Goal: Transaction & Acquisition: Purchase product/service

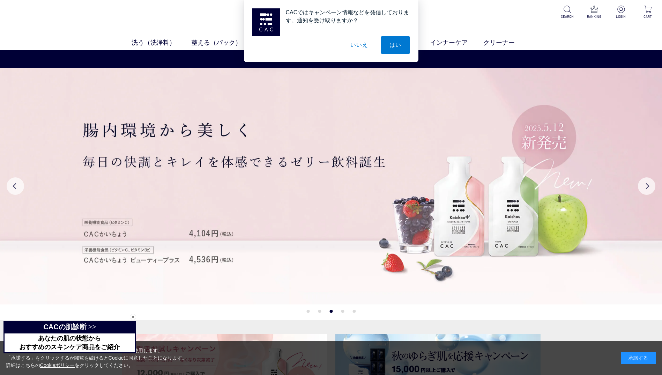
click at [361, 41] on button "いいえ" at bounding box center [358, 44] width 35 height 17
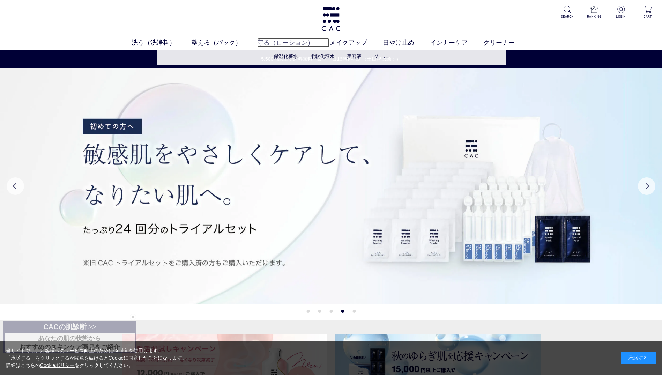
click at [281, 43] on link "守る（ローション）" at bounding box center [293, 42] width 72 height 9
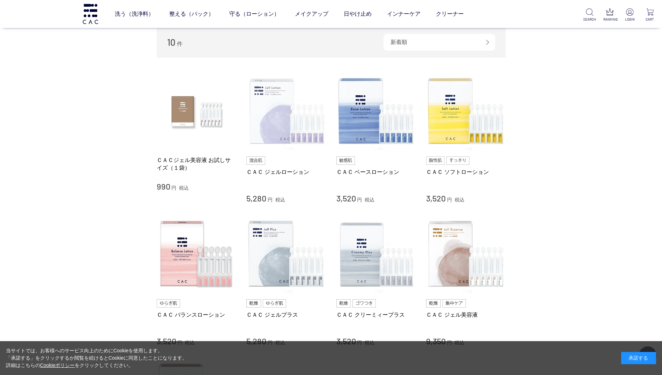
scroll to position [105, 0]
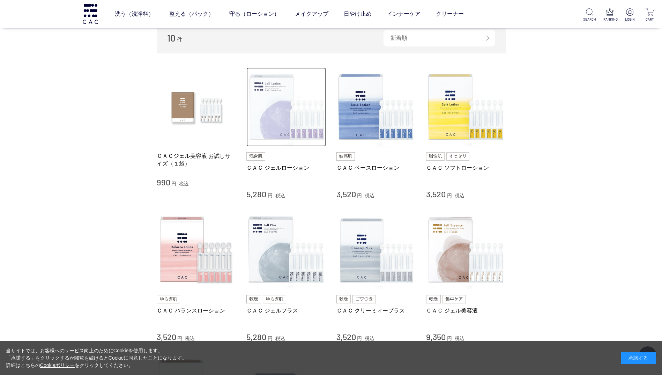
click at [280, 117] on img at bounding box center [286, 107] width 80 height 80
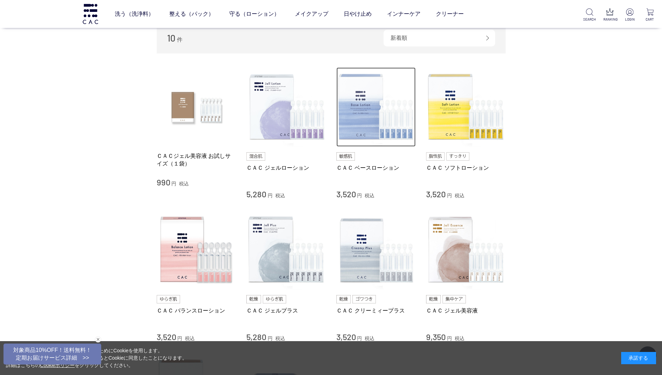
click at [375, 135] on img at bounding box center [376, 107] width 80 height 80
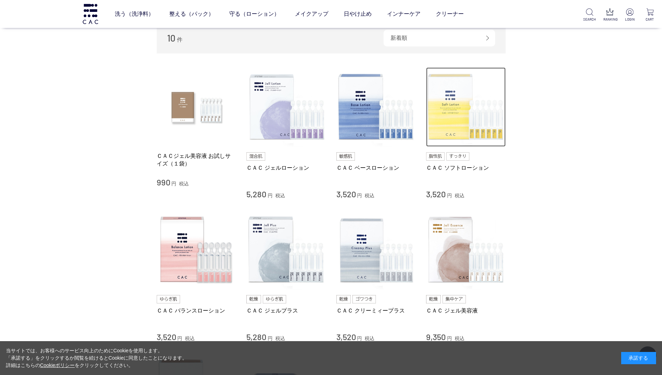
click at [452, 133] on img at bounding box center [466, 107] width 80 height 80
click at [470, 125] on img at bounding box center [466, 107] width 80 height 80
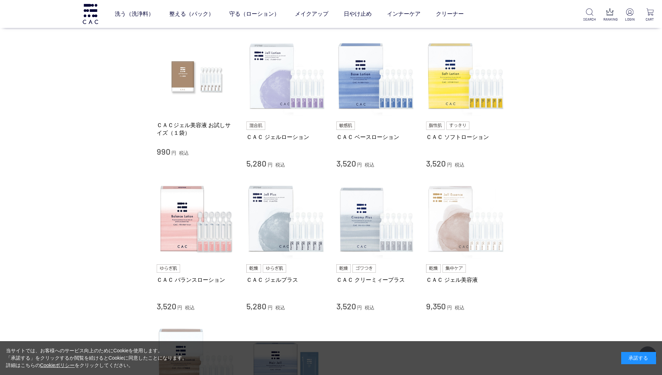
scroll to position [174, 0]
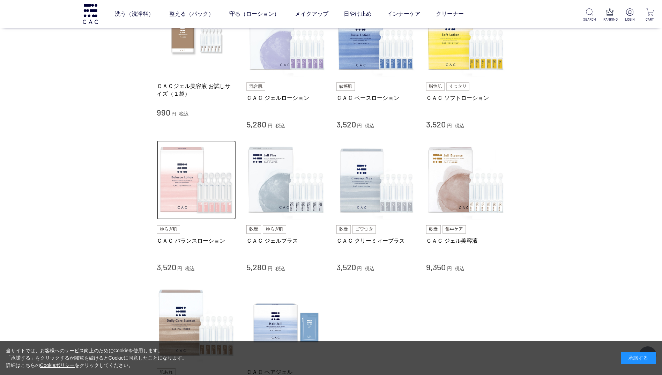
click at [188, 191] on img at bounding box center [197, 180] width 80 height 80
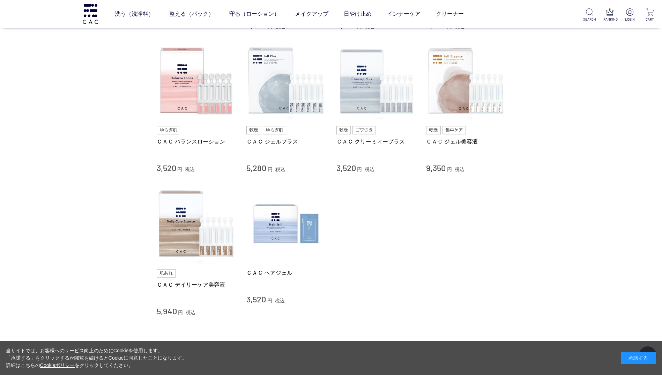
scroll to position [314, 0]
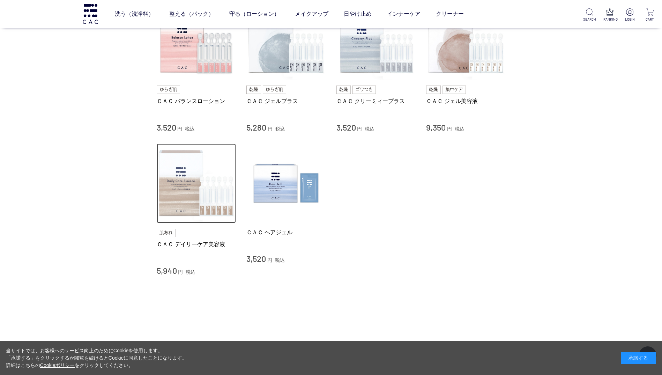
click at [203, 187] on img at bounding box center [197, 183] width 80 height 80
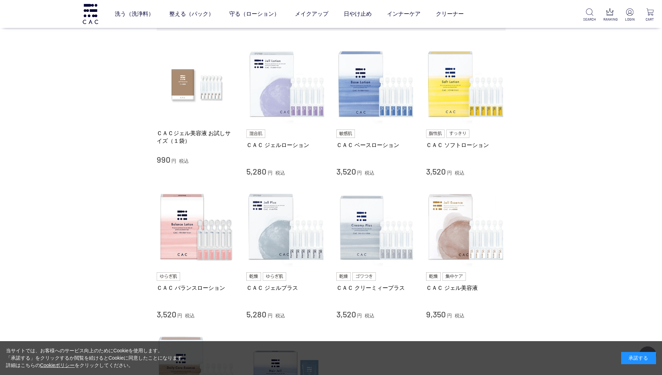
scroll to position [140, 0]
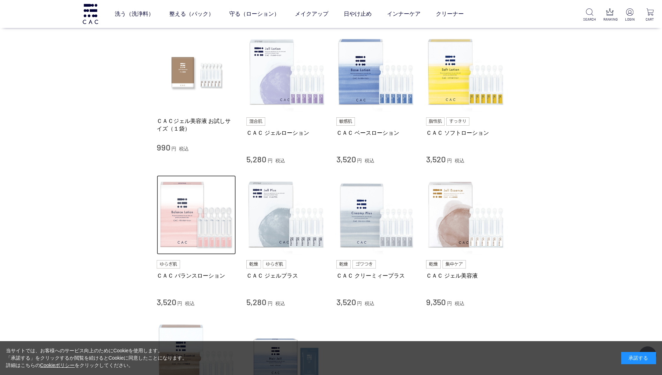
click at [181, 230] on img at bounding box center [197, 215] width 80 height 80
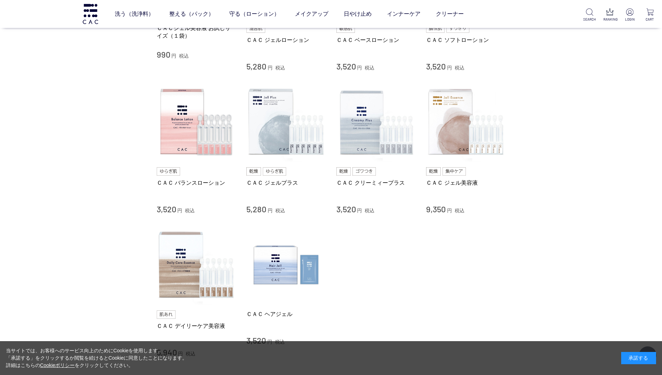
scroll to position [244, 0]
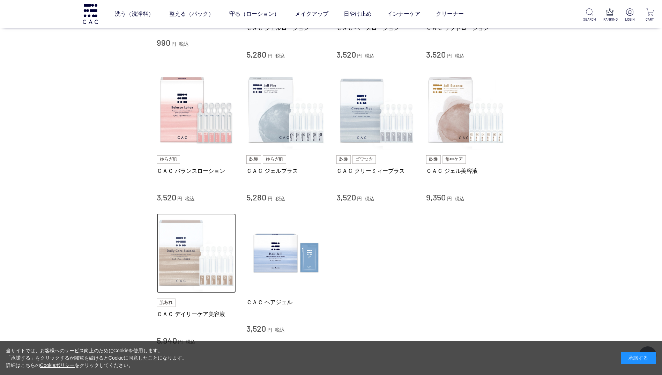
drag, startPoint x: 178, startPoint y: 276, endPoint x: 194, endPoint y: 268, distance: 18.4
click at [178, 276] on img at bounding box center [197, 253] width 80 height 80
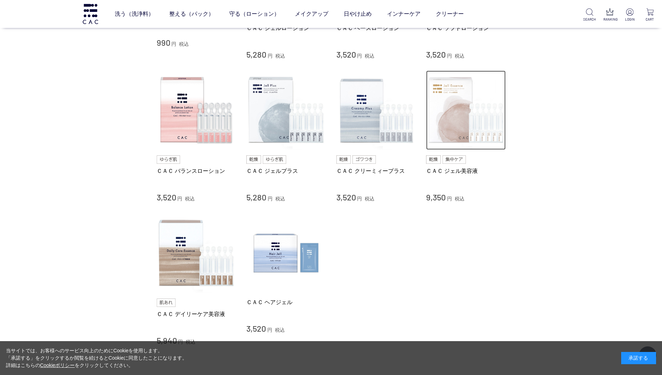
click at [445, 137] on img at bounding box center [466, 110] width 80 height 80
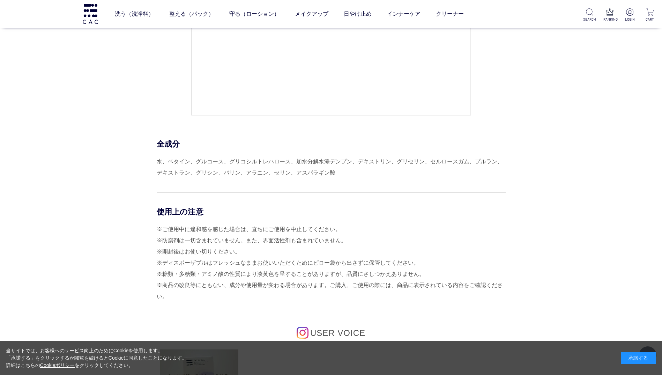
scroll to position [3030, 0]
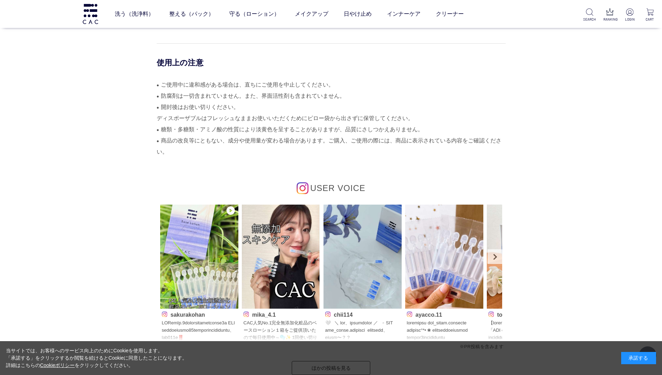
scroll to position [3187, 0]
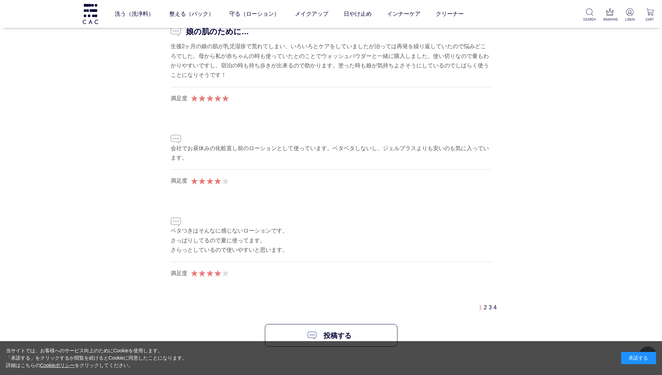
scroll to position [4187, 0]
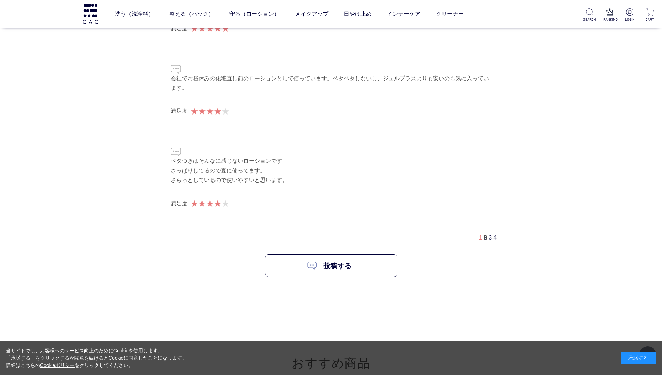
click at [485, 240] on link "2" at bounding box center [484, 237] width 3 height 6
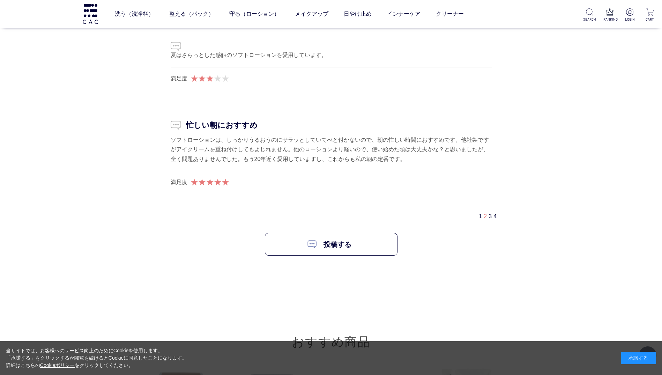
scroll to position [4224, 0]
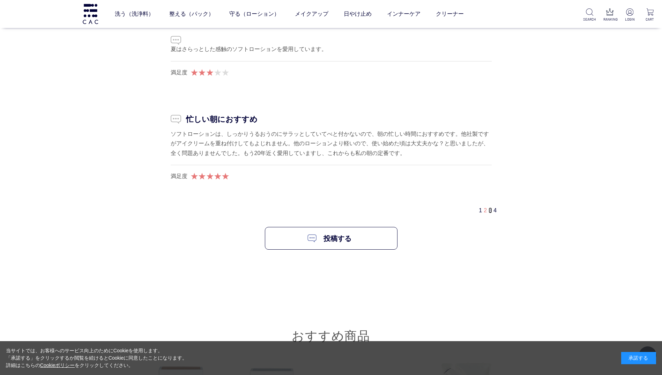
click at [489, 211] on link "3" at bounding box center [489, 210] width 3 height 6
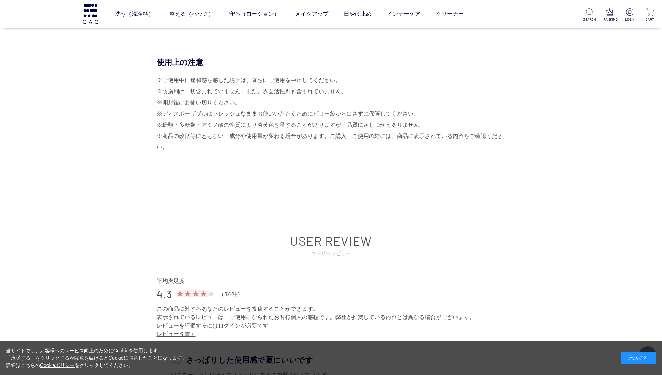
scroll to position [2999, 0]
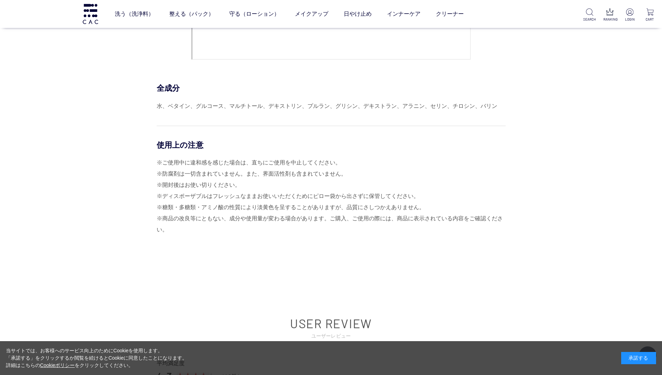
scroll to position [105, 0]
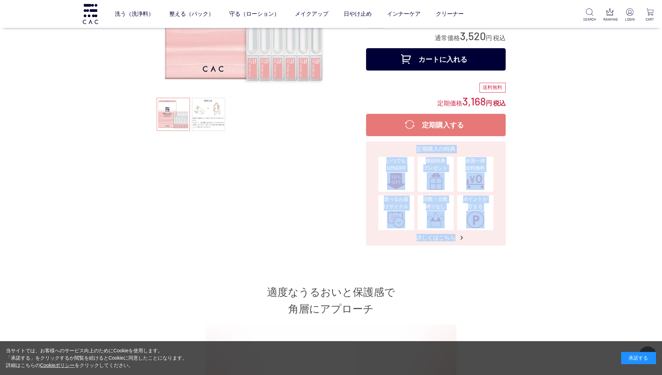
drag, startPoint x: 663, startPoint y: 33, endPoint x: 571, endPoint y: 131, distance: 135.5
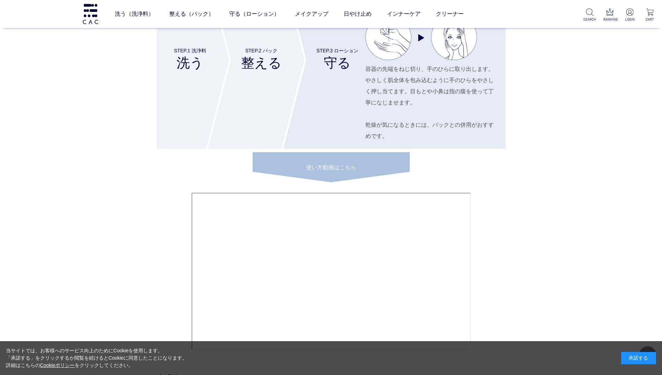
scroll to position [2681, 0]
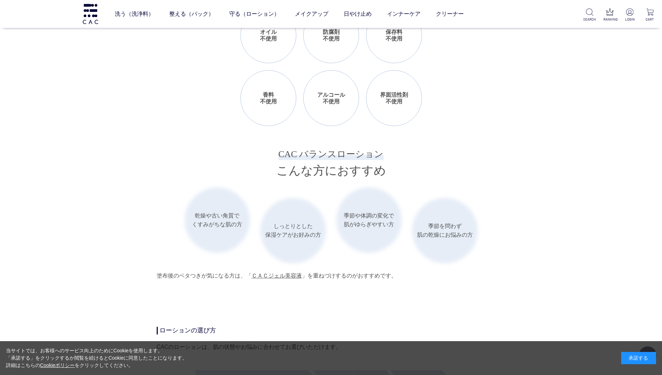
scroll to position [1011, 0]
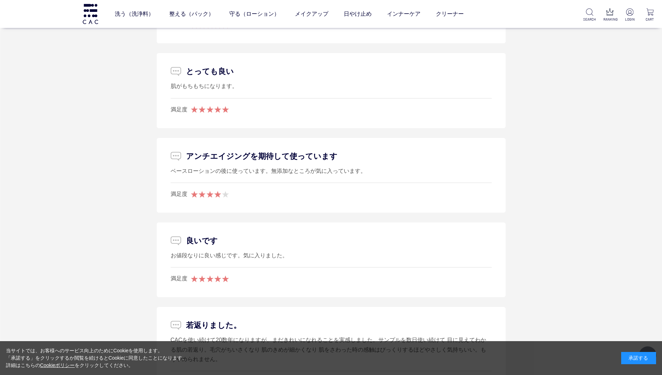
scroll to position [4360, 0]
